Goal: Task Accomplishment & Management: Complete application form

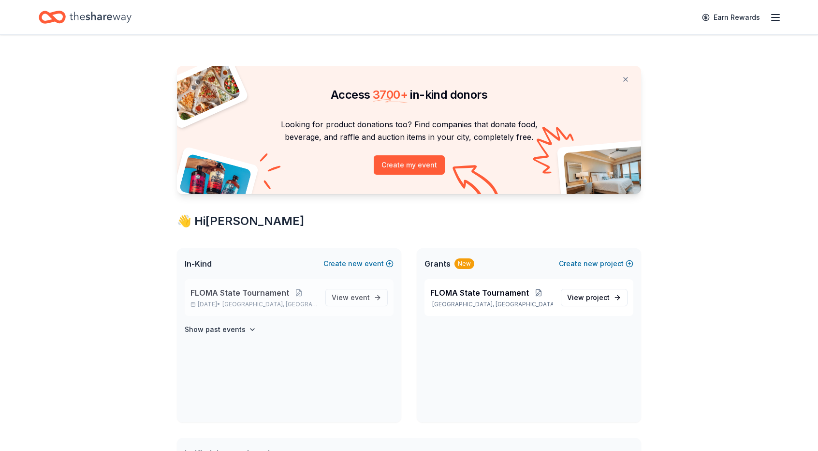
click at [256, 289] on span "FLOMA State Tournament" at bounding box center [239, 293] width 99 height 12
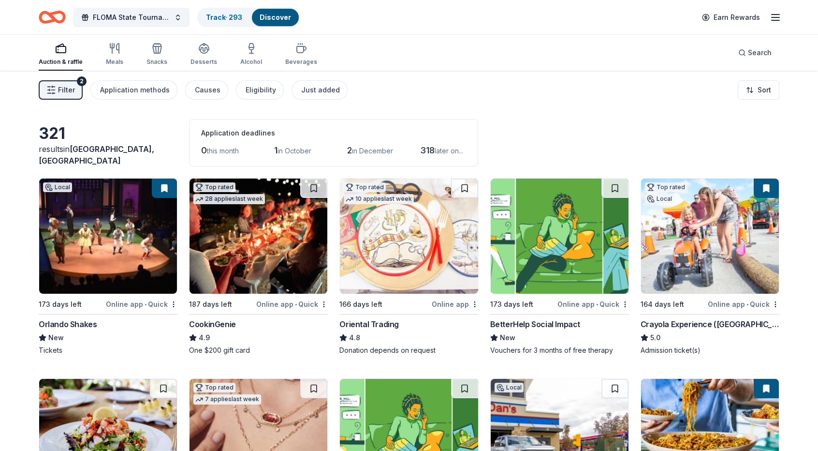
click at [64, 87] on span "Filter" at bounding box center [66, 90] width 17 height 12
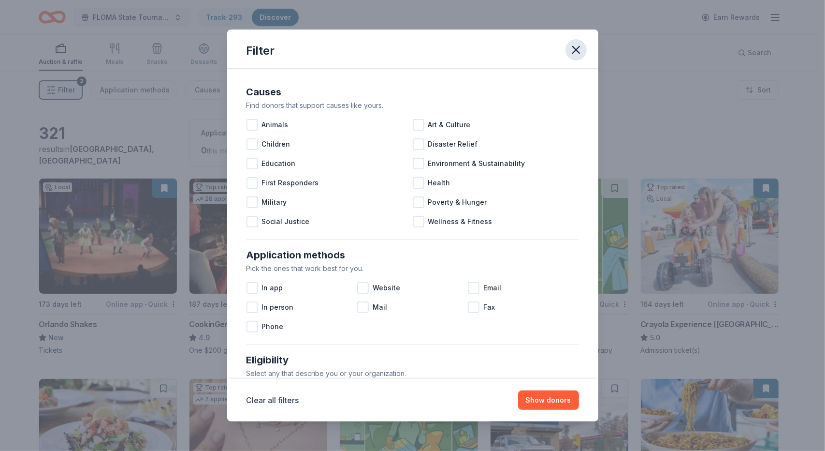
click at [576, 49] on icon "button" at bounding box center [576, 49] width 7 height 7
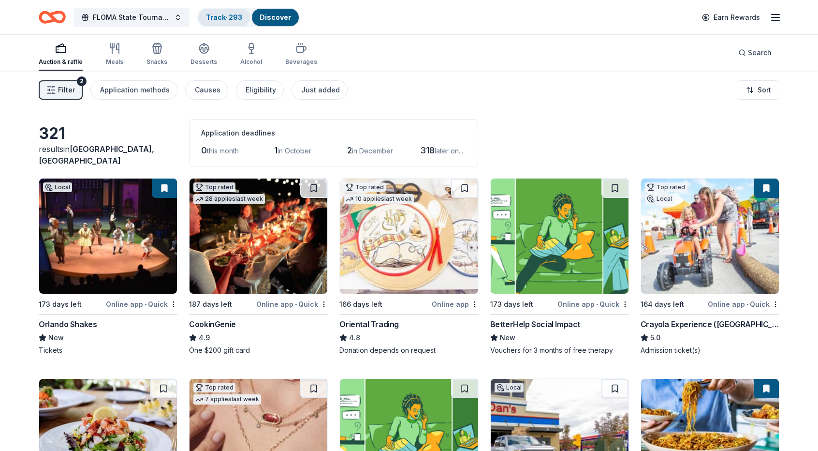
click at [220, 16] on link "Track · 293" at bounding box center [224, 17] width 36 height 8
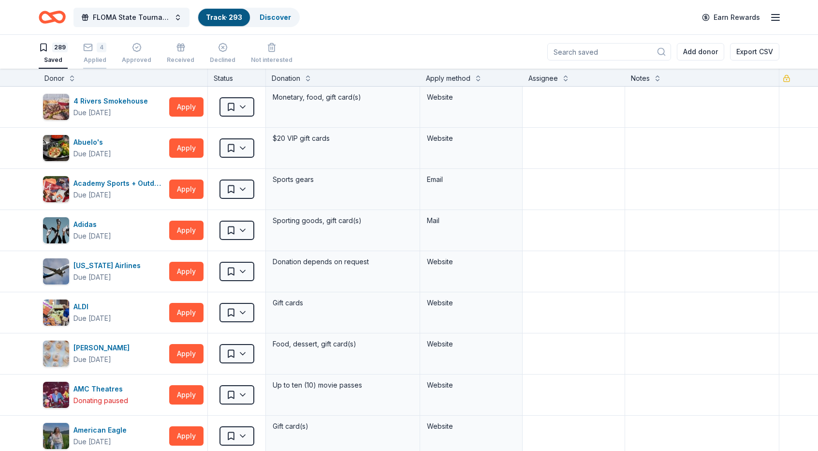
click at [94, 45] on div "4" at bounding box center [94, 48] width 23 height 10
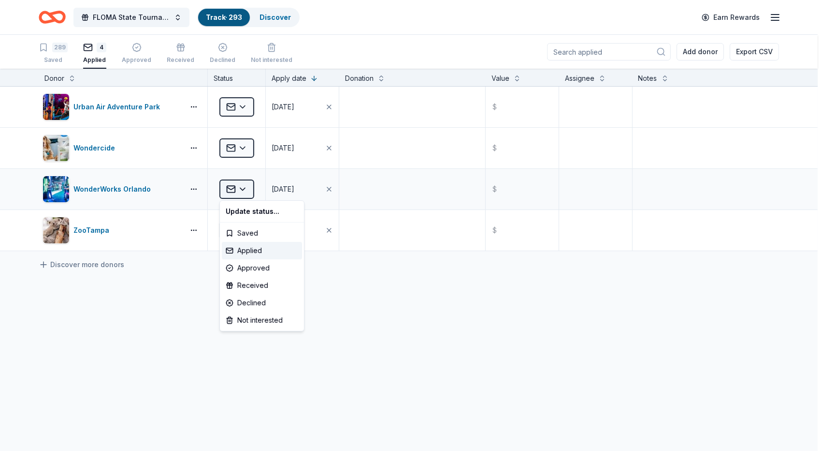
click at [243, 188] on html "FLOMA State Tournament Track · 293 Discover Earn Rewards 289 Saved 4 Applied Ap…" at bounding box center [412, 225] width 825 height 451
click at [256, 267] on div "Approved" at bounding box center [262, 267] width 80 height 17
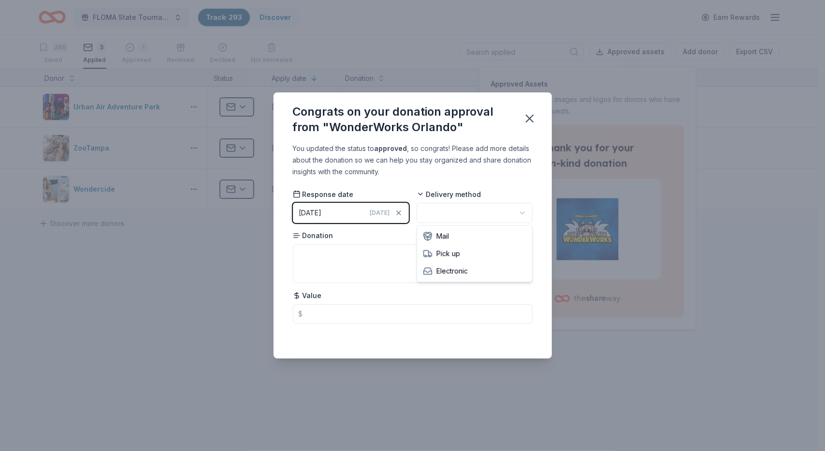
click at [523, 214] on html "FLOMA State Tournament Track · 293 Discover Earn Rewards 289 Saved 3 Applied 1 …" at bounding box center [412, 225] width 825 height 451
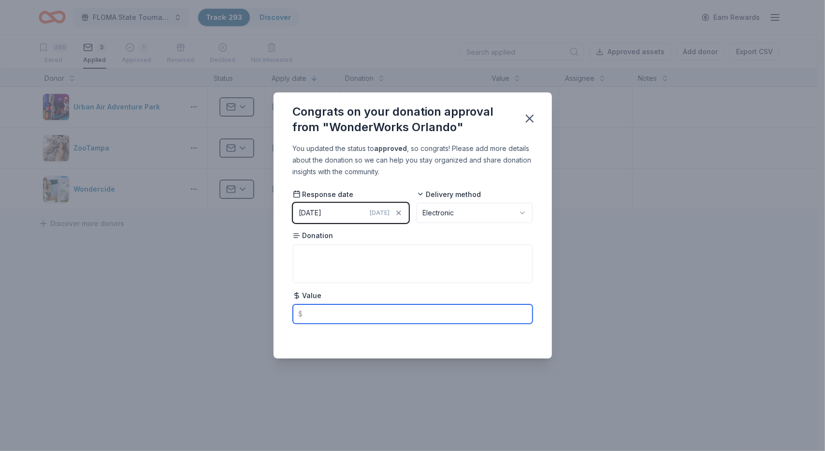
click at [315, 317] on input "text" at bounding box center [413, 313] width 240 height 19
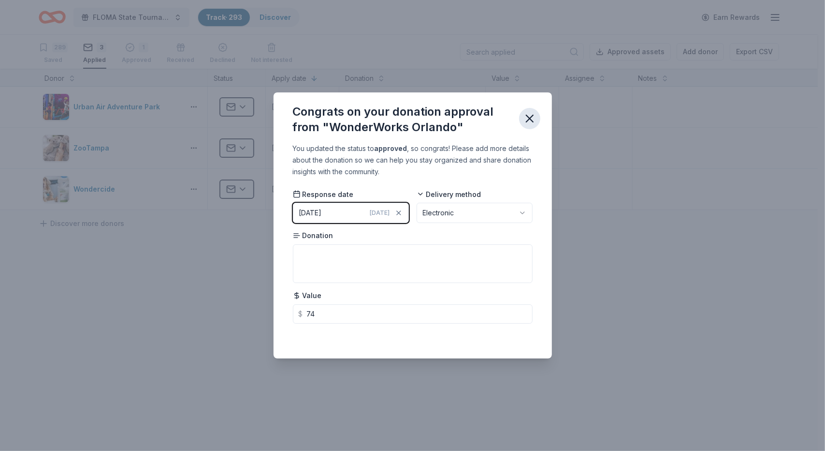
type input "74.00"
click at [530, 121] on icon "button" at bounding box center [530, 119] width 14 height 14
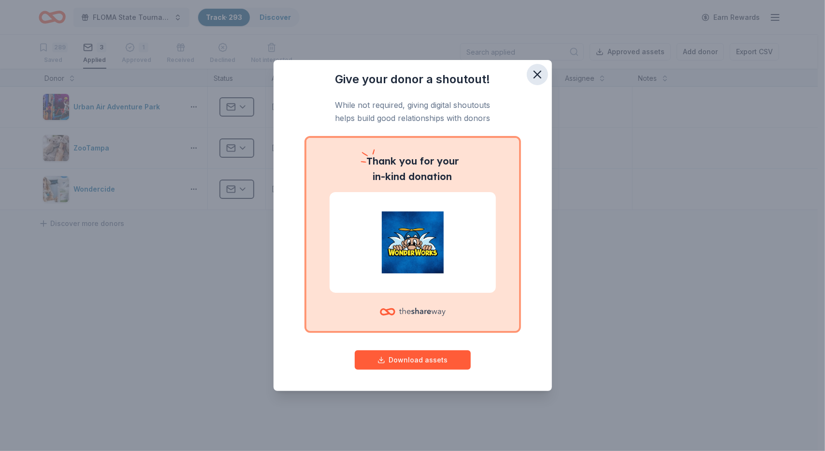
click at [535, 76] on icon "button" at bounding box center [537, 74] width 7 height 7
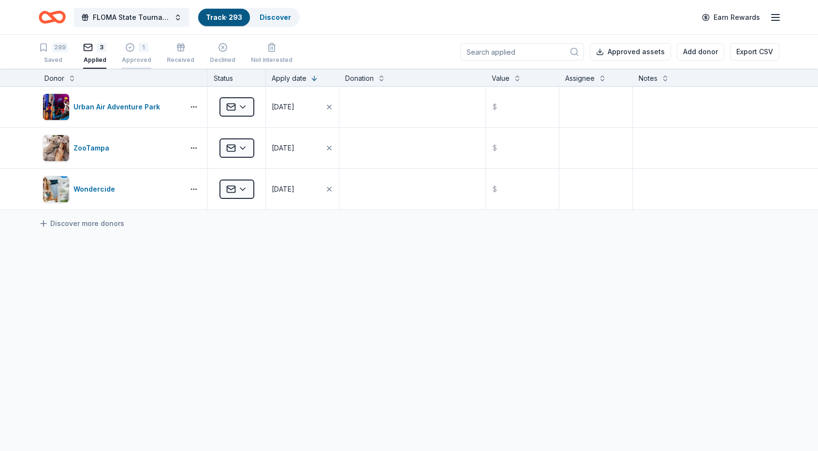
click at [140, 51] on div "1" at bounding box center [144, 48] width 10 height 10
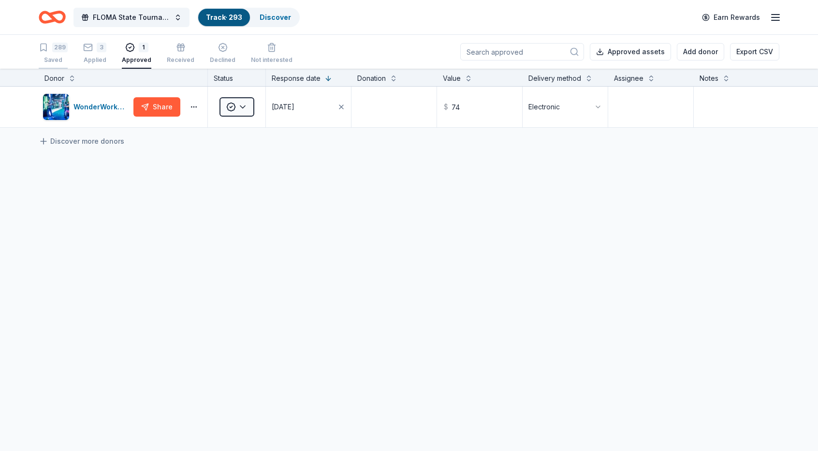
click at [59, 51] on div "289" at bounding box center [59, 48] width 15 height 10
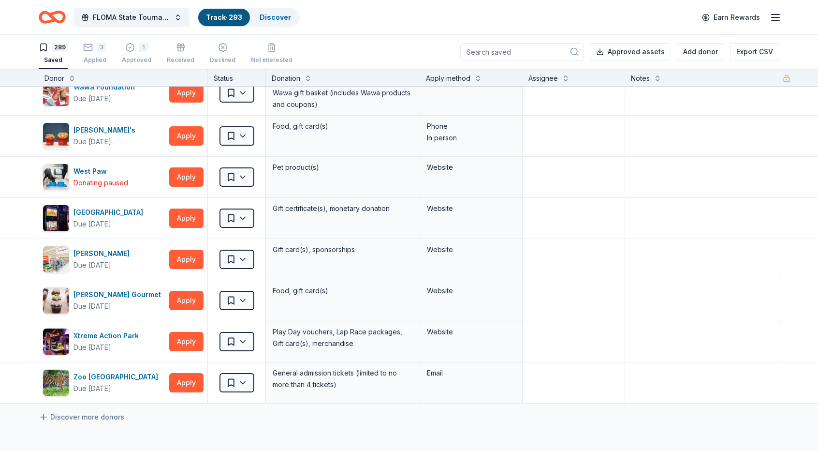
scroll to position [11709, 0]
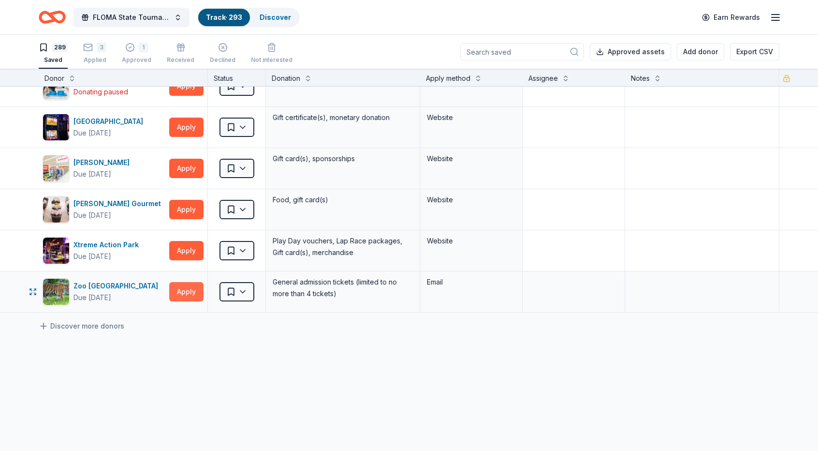
click at [185, 282] on button "Apply" at bounding box center [186, 291] width 34 height 19
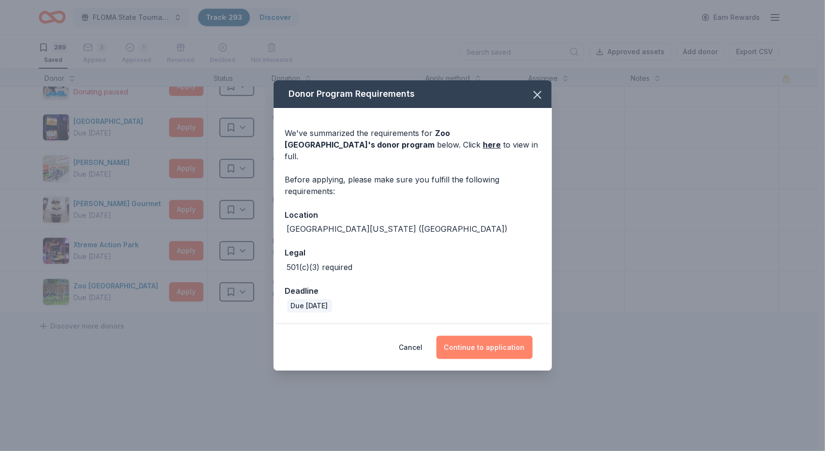
click at [491, 339] on button "Continue to application" at bounding box center [485, 347] width 96 height 23
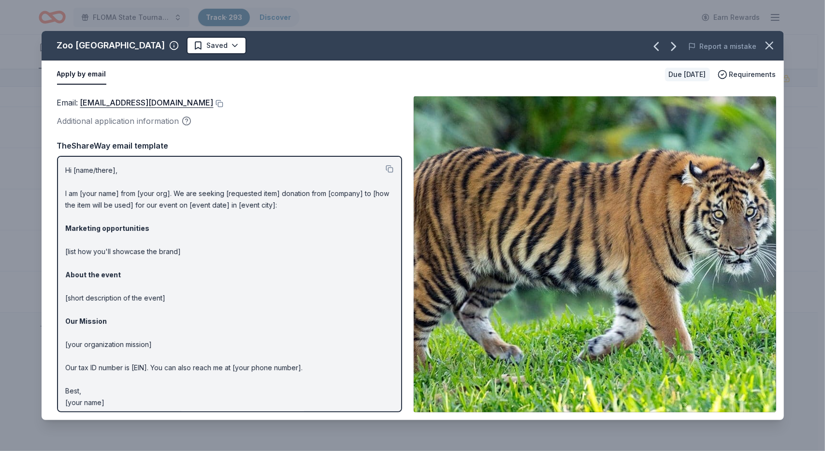
drag, startPoint x: 66, startPoint y: 169, endPoint x: 73, endPoint y: 236, distance: 67.6
click at [73, 236] on p "Hi [name/there], I am [your name] from [your org]. We are seeking [requested it…" at bounding box center [230, 286] width 328 height 244
click at [66, 170] on p "Hi [name/there], I am [your name] from [your org]. We are seeking [requested it…" at bounding box center [230, 286] width 328 height 244
drag, startPoint x: 65, startPoint y: 167, endPoint x: 109, endPoint y: 216, distance: 66.1
click at [109, 216] on div "Hi [name/there], I am [your name] from [your org]. We are seeking [requested it…" at bounding box center [229, 284] width 345 height 256
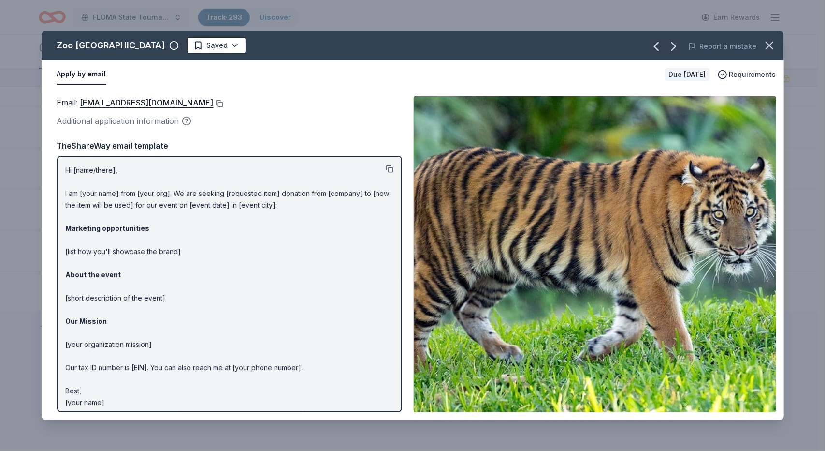
click at [386, 168] on button at bounding box center [390, 169] width 8 height 8
click at [190, 101] on link "[EMAIL_ADDRESS][DOMAIN_NAME]" at bounding box center [146, 102] width 133 height 13
click at [147, 102] on link "[EMAIL_ADDRESS][DOMAIN_NAME]" at bounding box center [146, 102] width 133 height 13
click at [223, 103] on button at bounding box center [219, 104] width 10 height 8
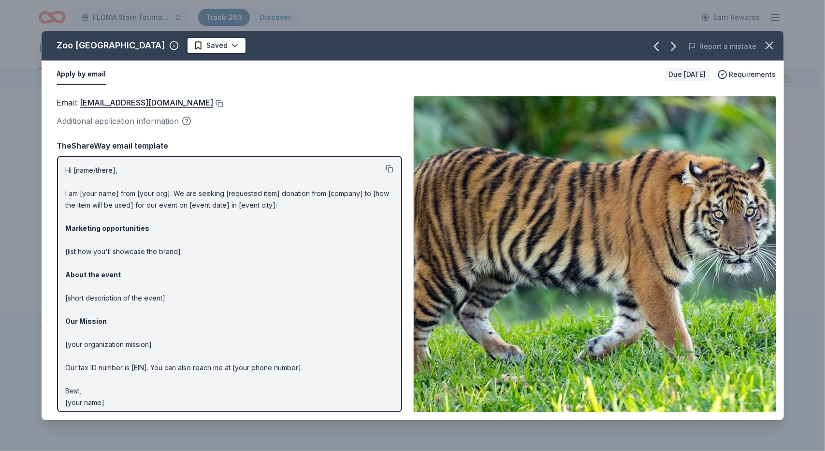
click at [386, 167] on button at bounding box center [390, 169] width 8 height 8
click at [772, 45] on icon "button" at bounding box center [770, 46] width 14 height 14
